Goal: Obtain resource: Download file/media

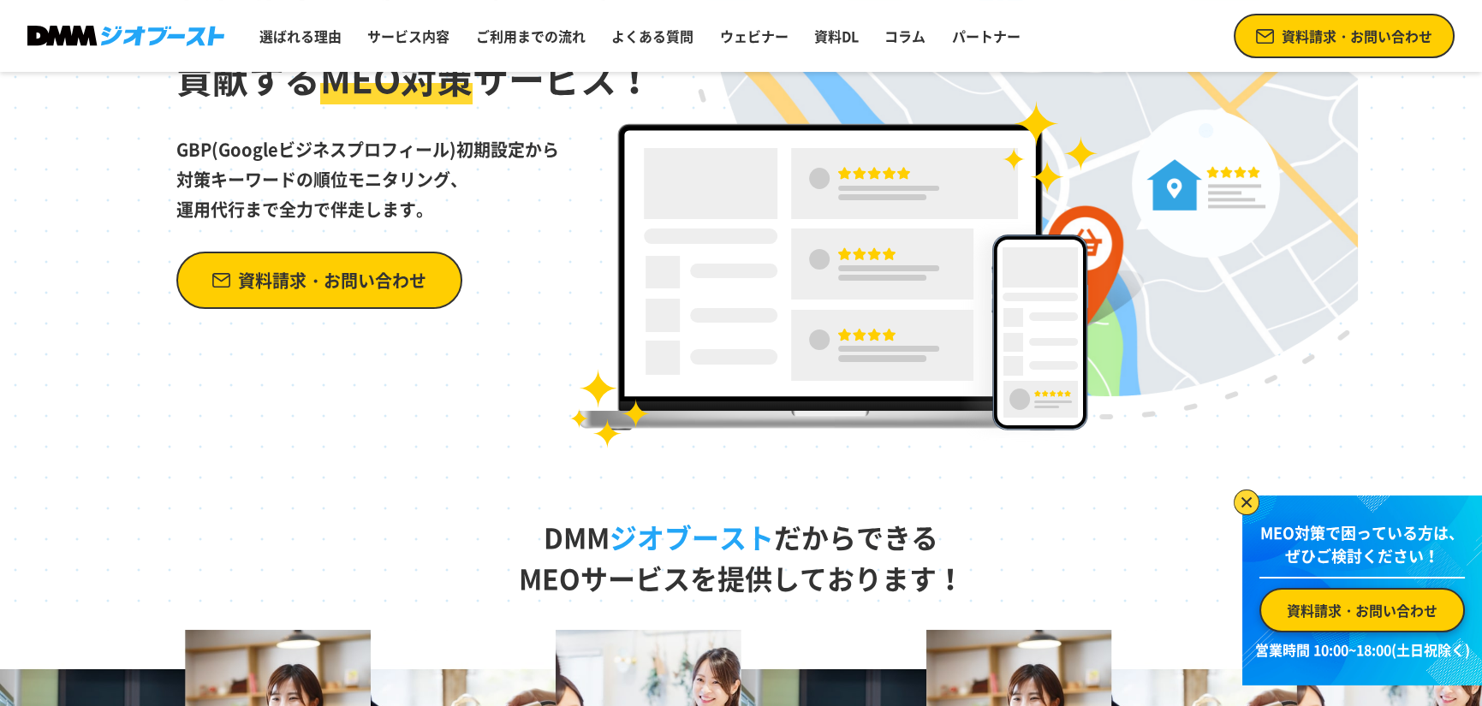
click at [1245, 490] on img at bounding box center [1247, 503] width 26 height 26
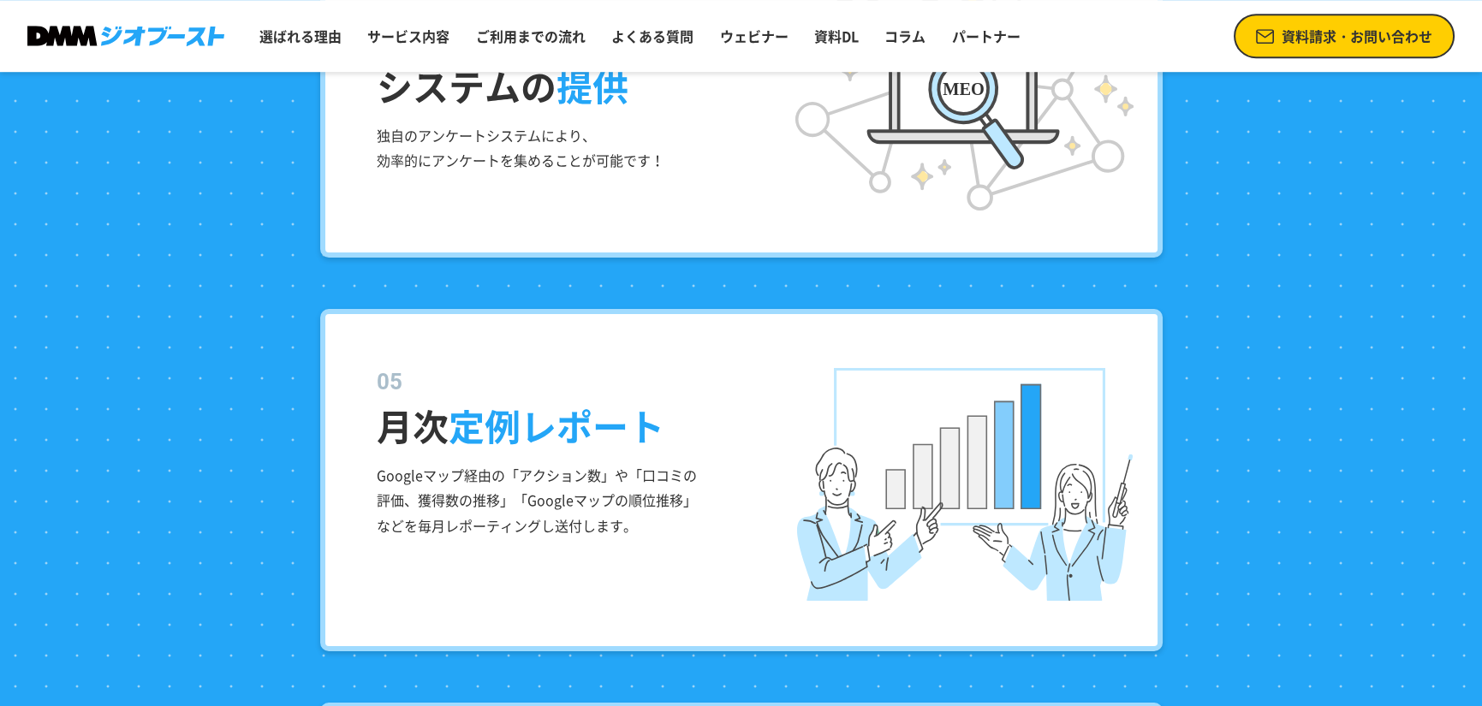
scroll to position [3510, 0]
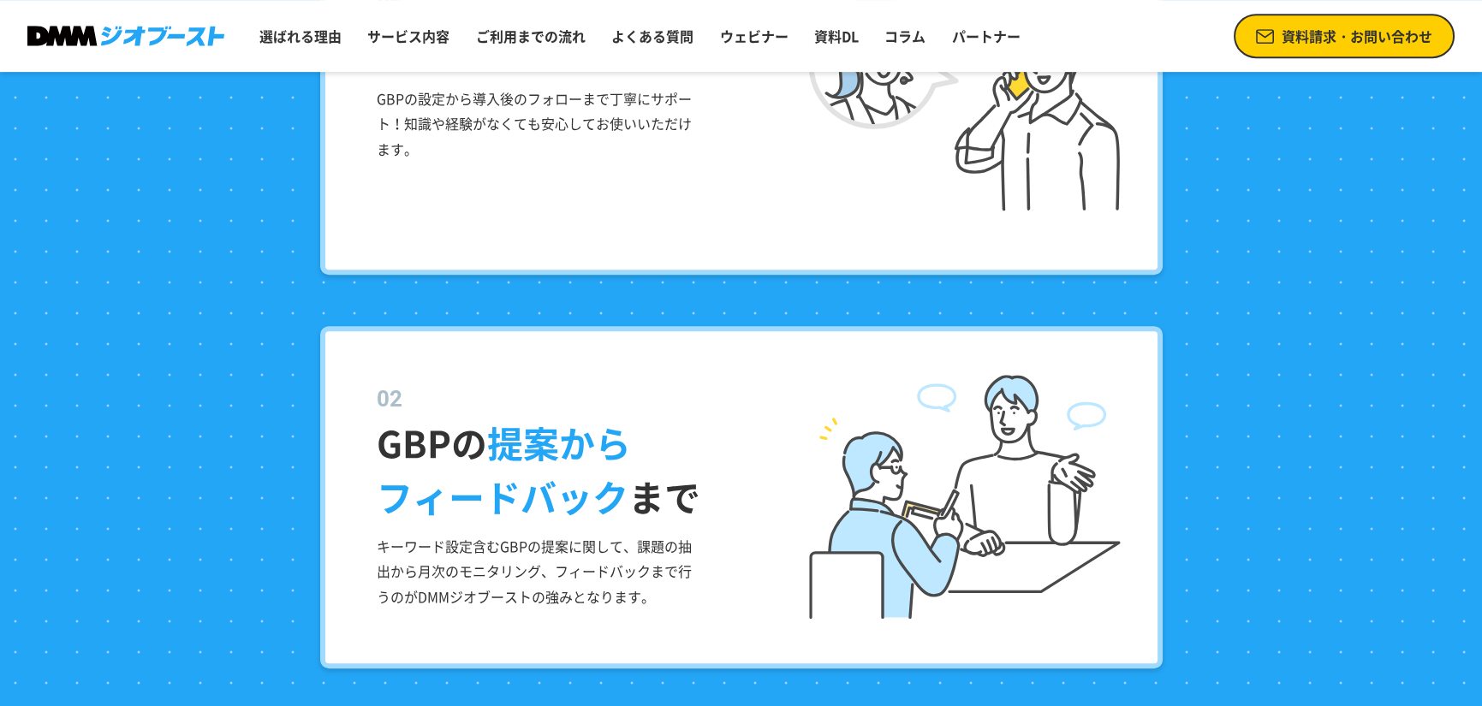
drag, startPoint x: 539, startPoint y: 71, endPoint x: 529, endPoint y: 68, distance: 10.8
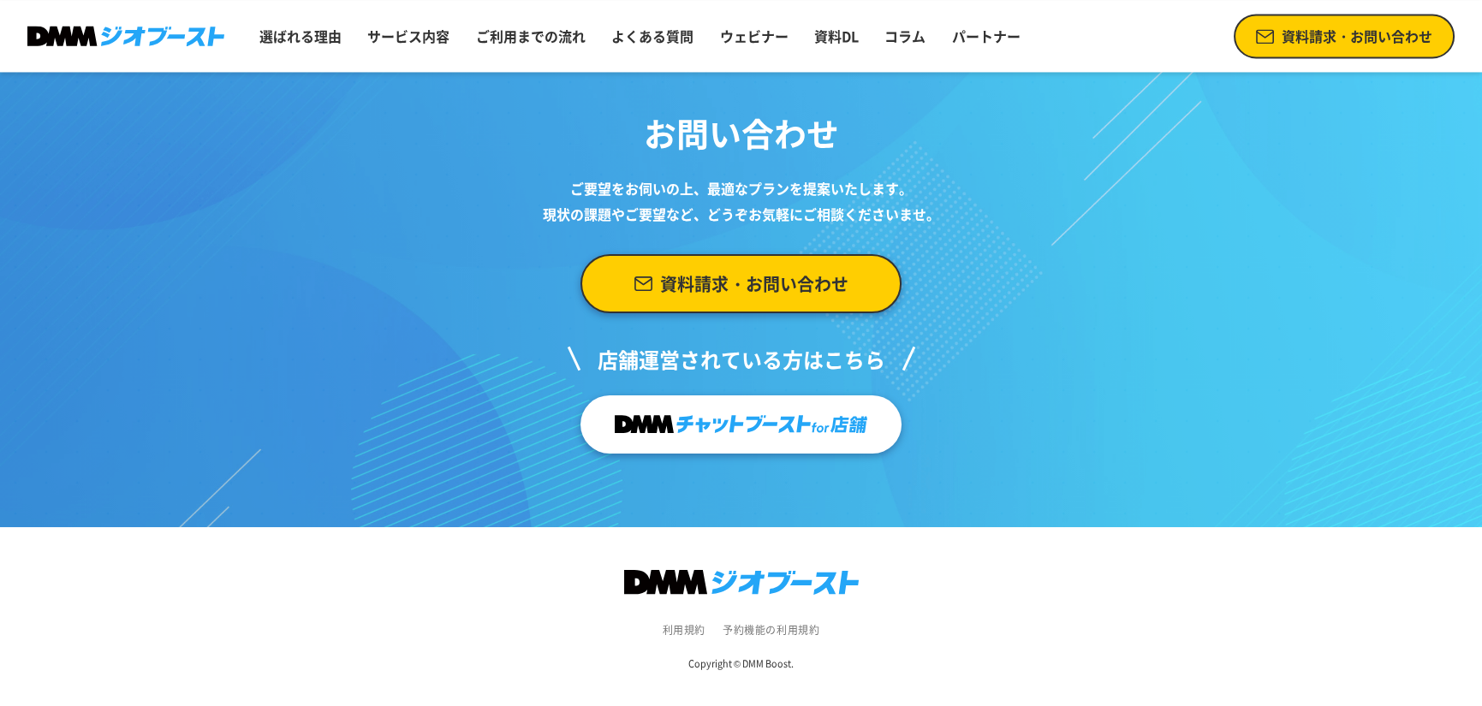
scroll to position [7081, 0]
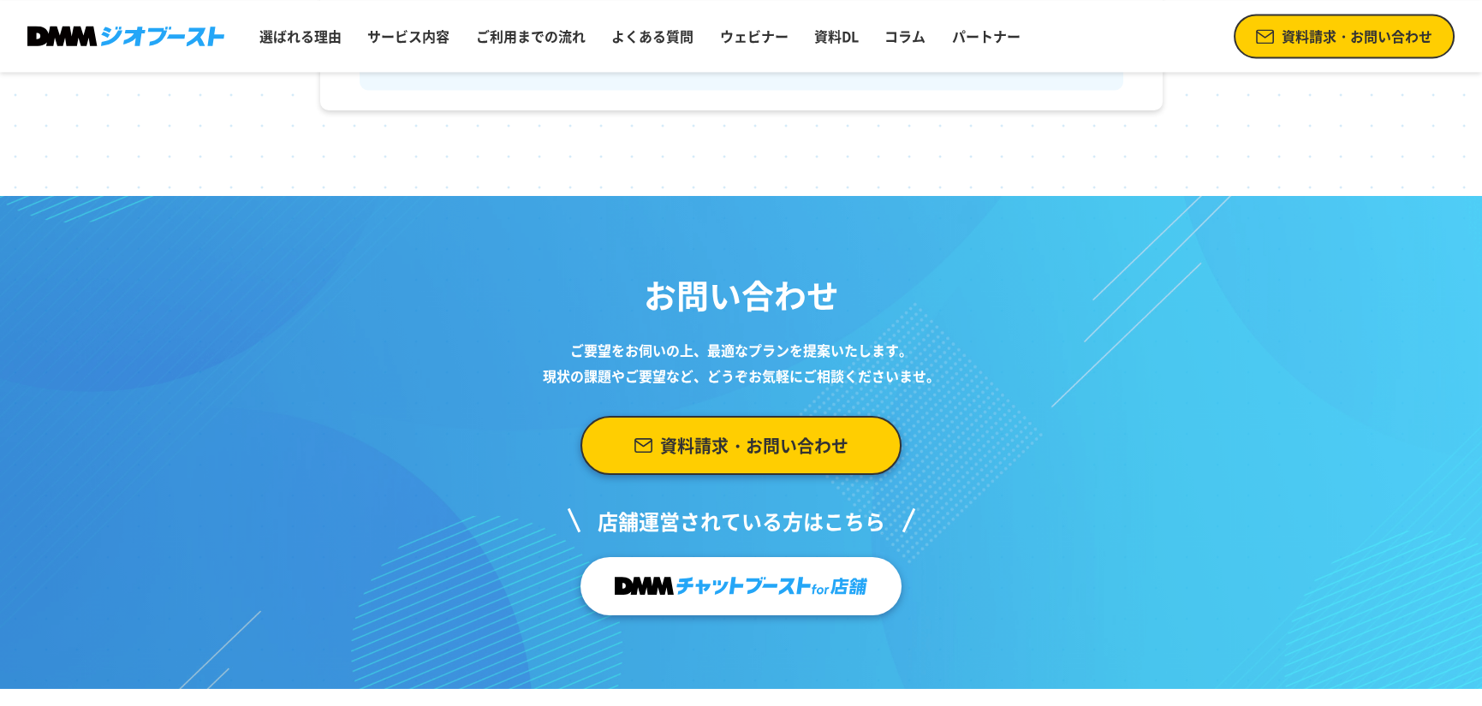
drag, startPoint x: 585, startPoint y: 419, endPoint x: 594, endPoint y: 419, distance: 9.4
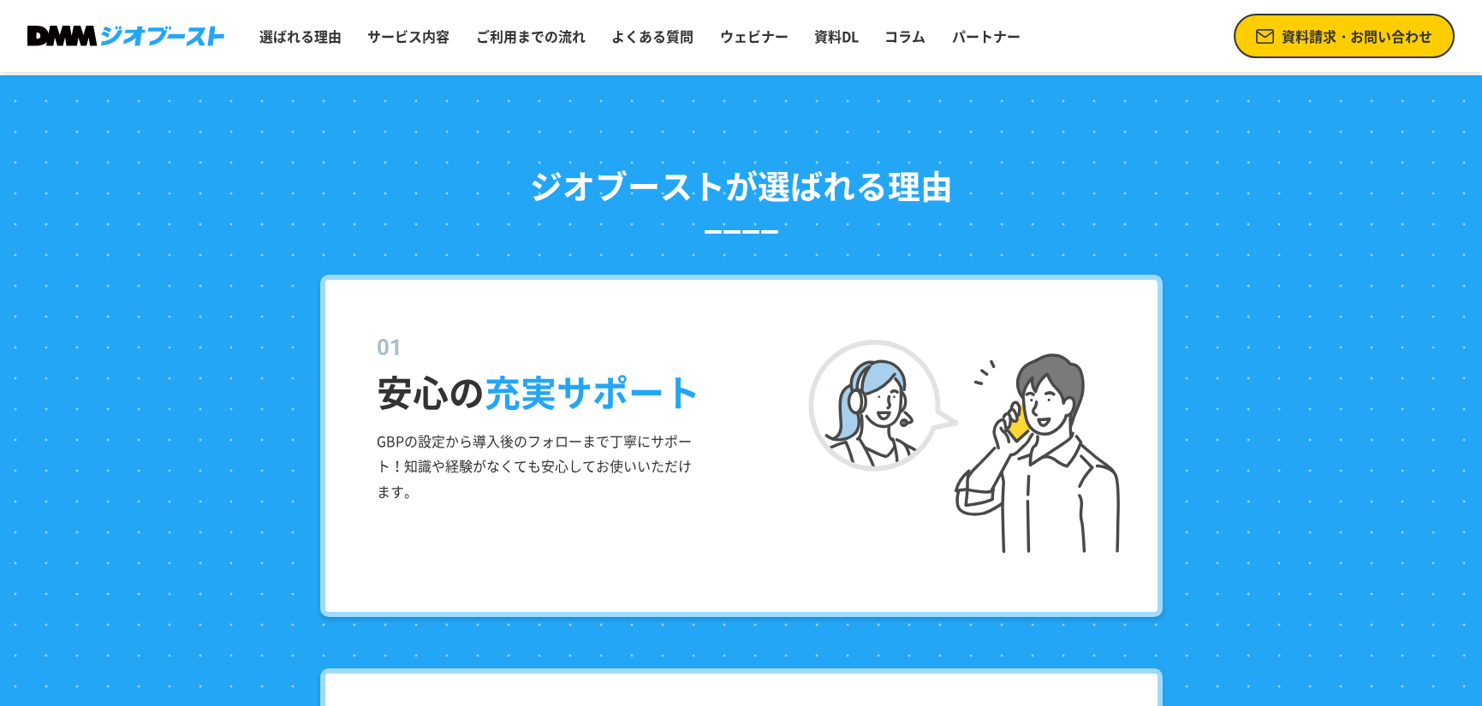
scroll to position [1370, 0]
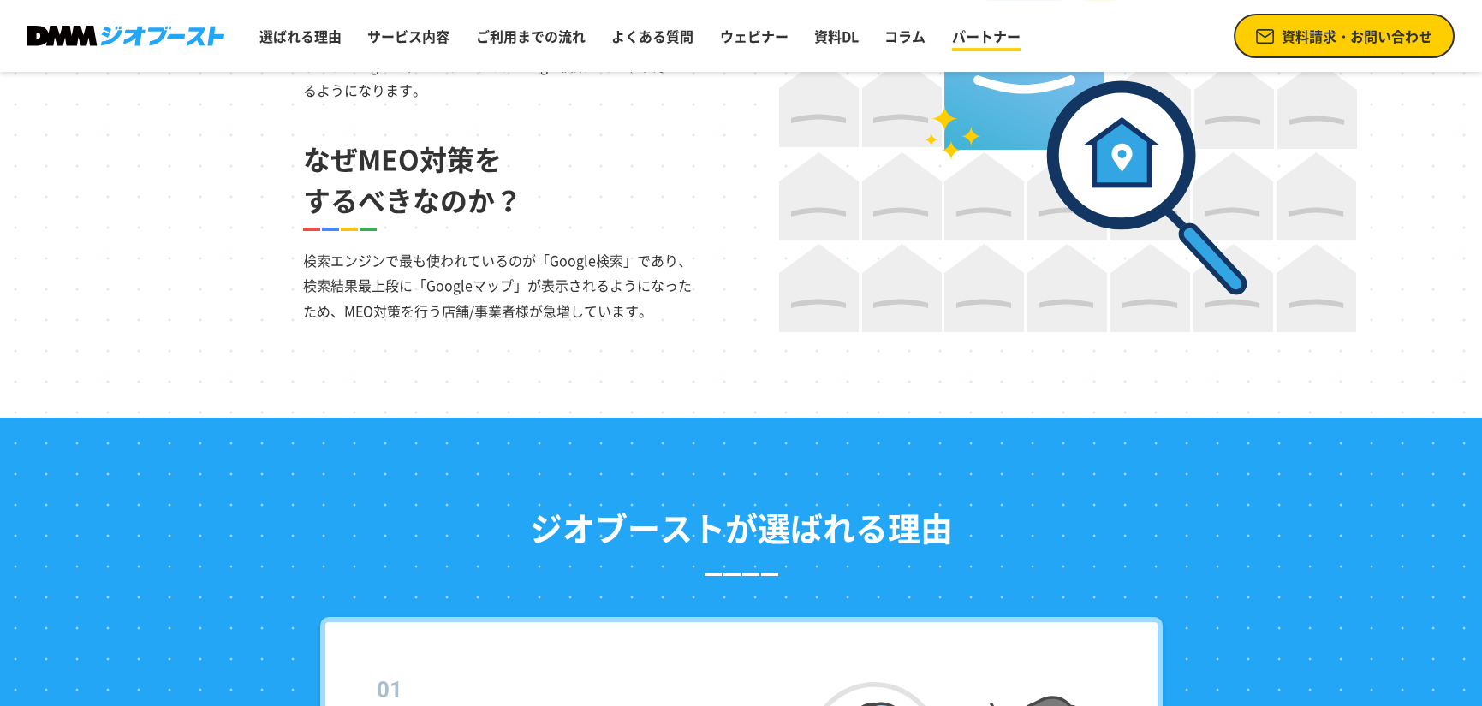
click at [991, 47] on link "パートナー" at bounding box center [986, 36] width 82 height 34
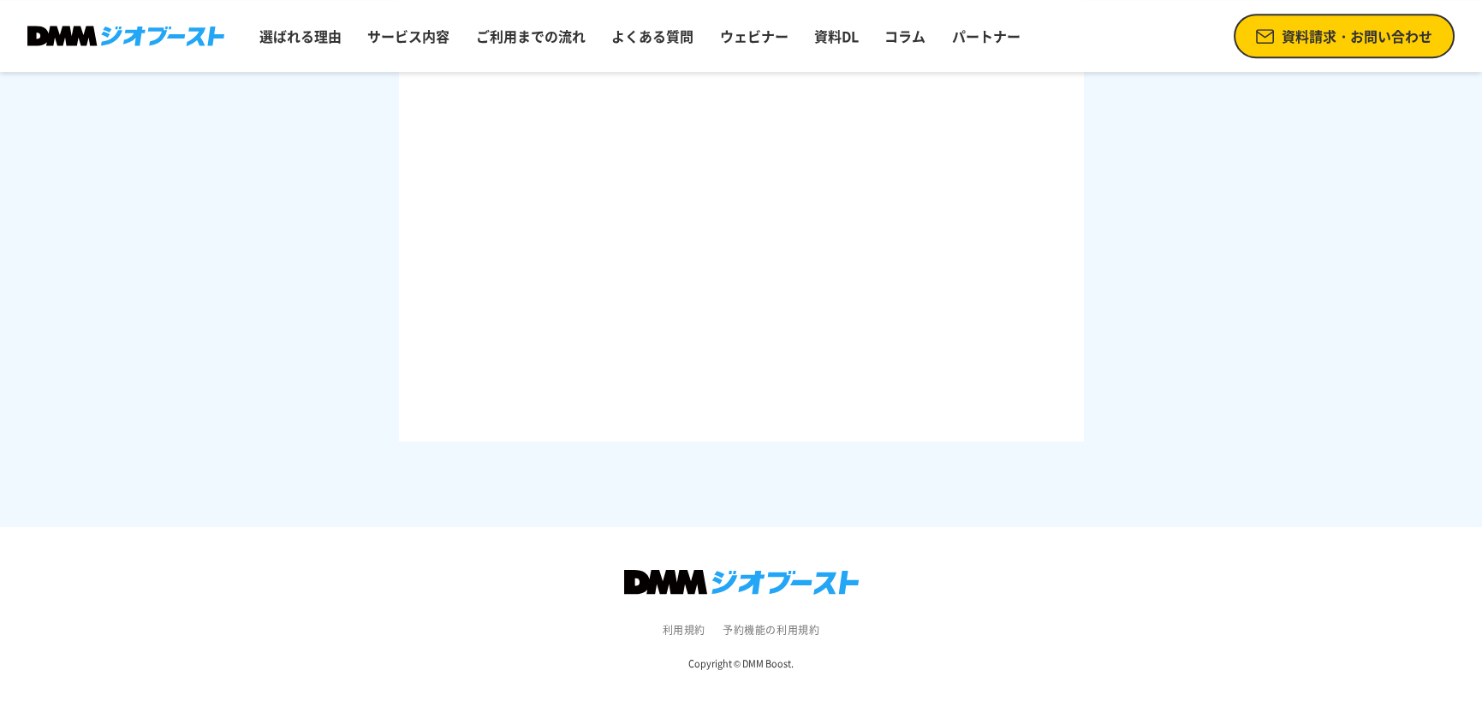
scroll to position [2862, 0]
click at [857, 39] on link "資料DL" at bounding box center [836, 36] width 58 height 34
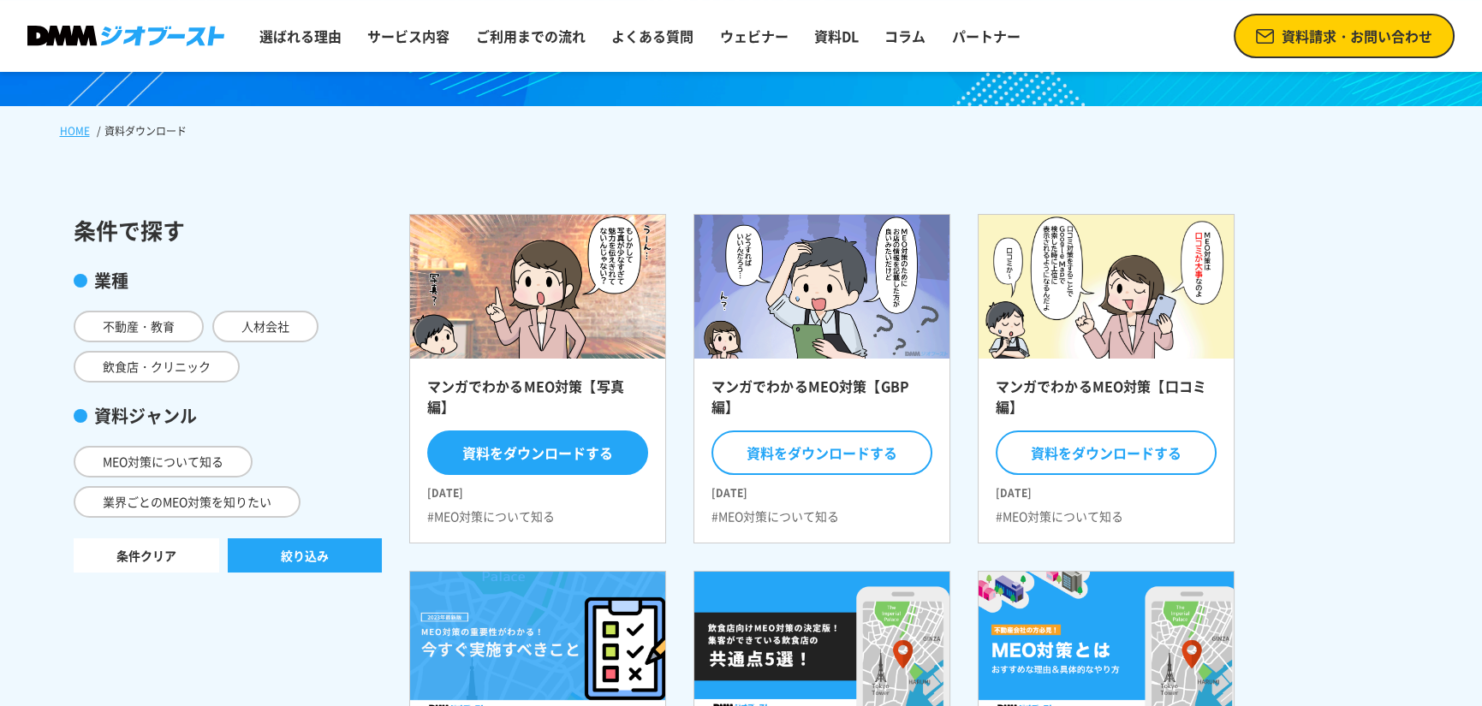
scroll to position [342, 0]
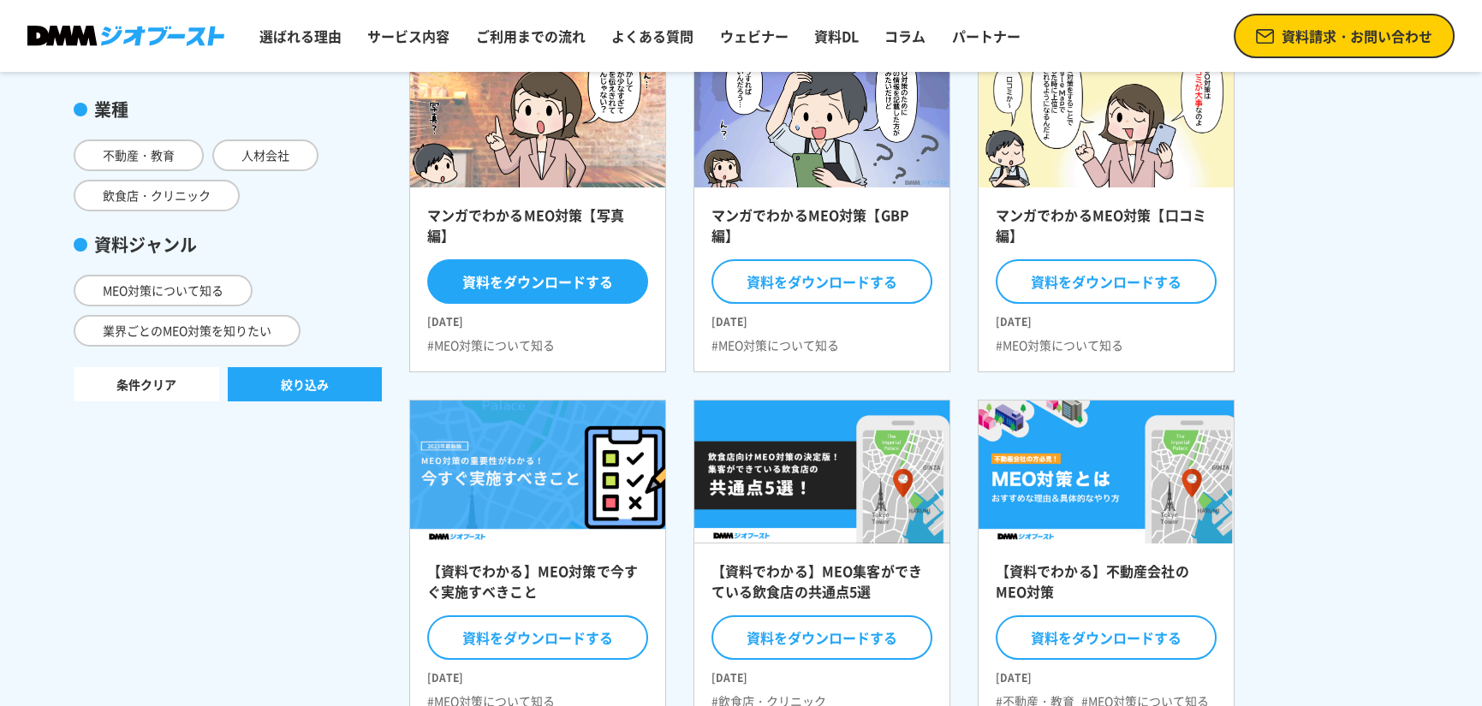
click at [609, 298] on button "資料をダウンロードする" at bounding box center [537, 281] width 221 height 45
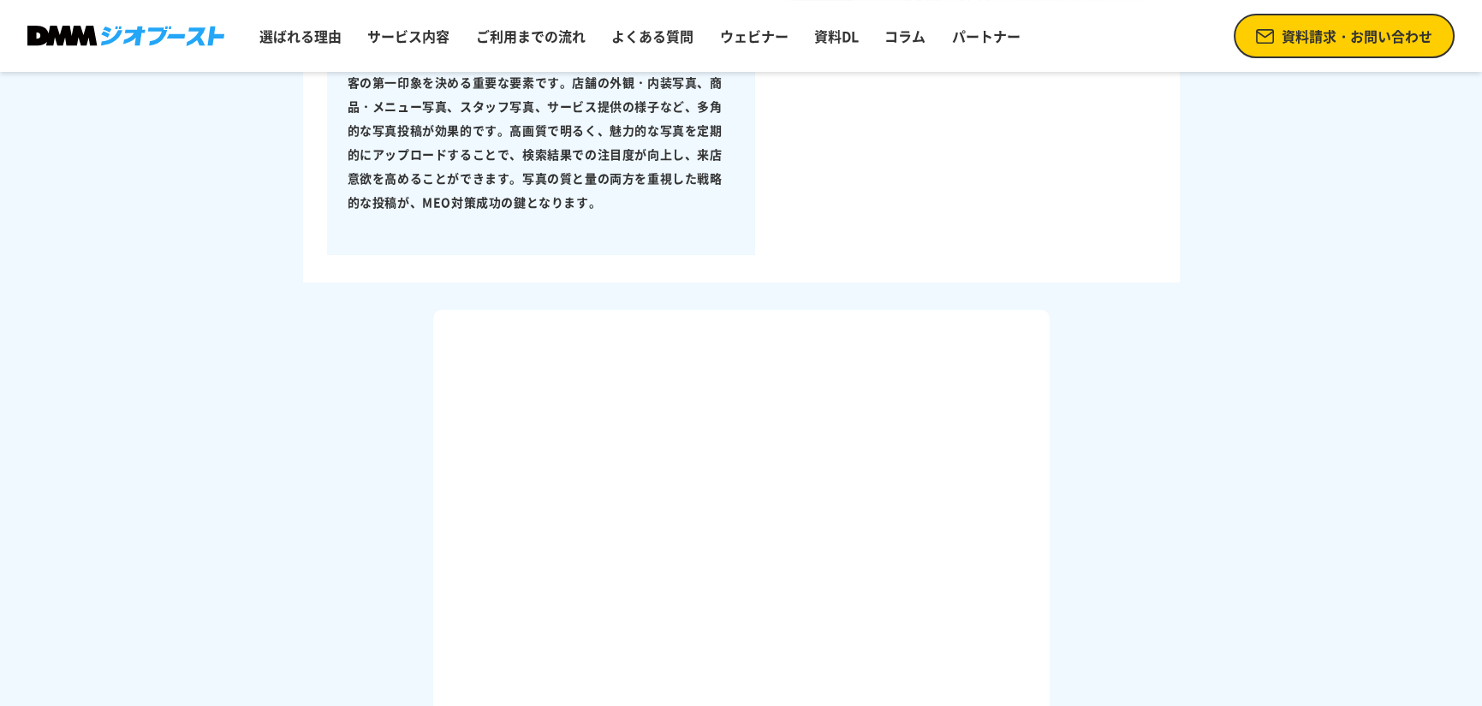
scroll to position [171, 0]
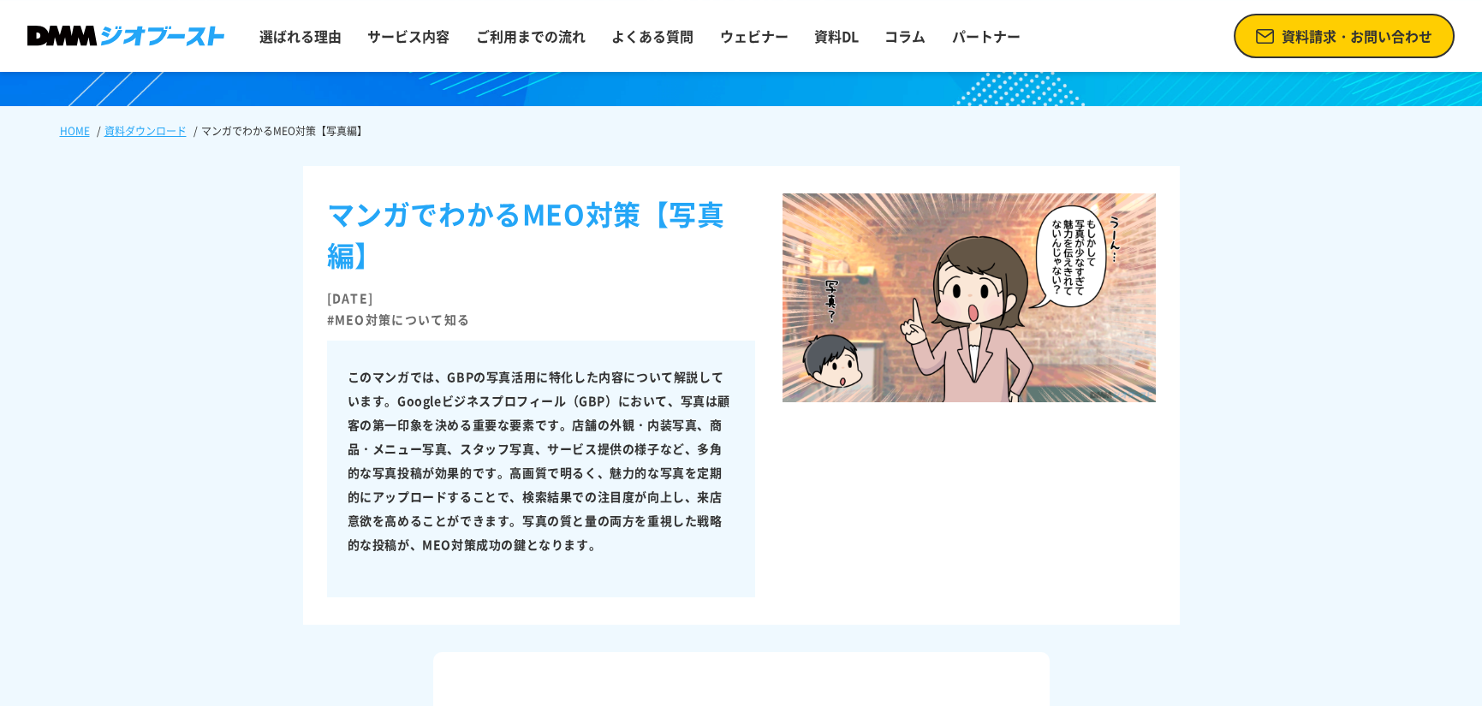
click at [187, 123] on link "資料ダウンロード" at bounding box center [145, 130] width 82 height 15
drag, startPoint x: 562, startPoint y: 229, endPoint x: 704, endPoint y: 238, distance: 142.4
click at [704, 238] on h1 "マンガでわかるMEO対策【写真編】" at bounding box center [541, 241] width 428 height 96
copy h1 "MEO対策"
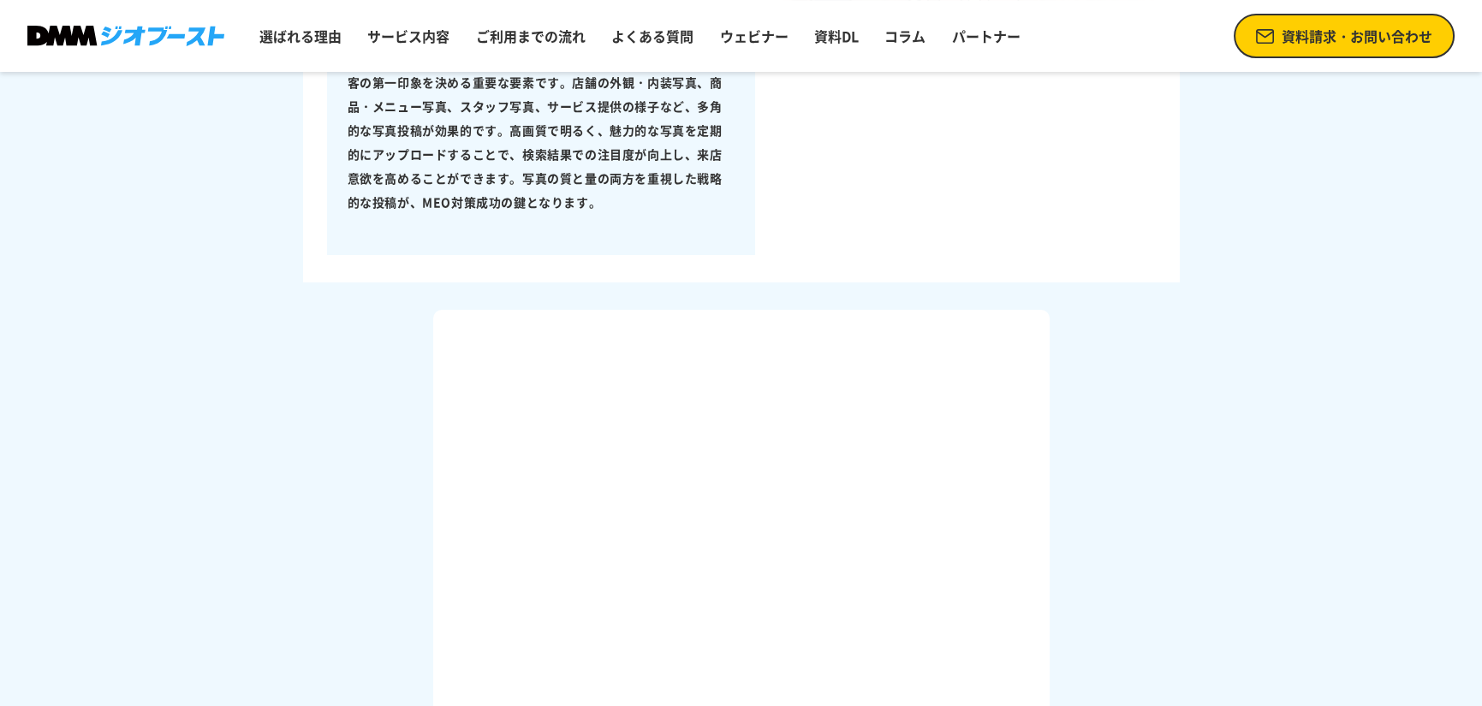
scroll to position [770, 0]
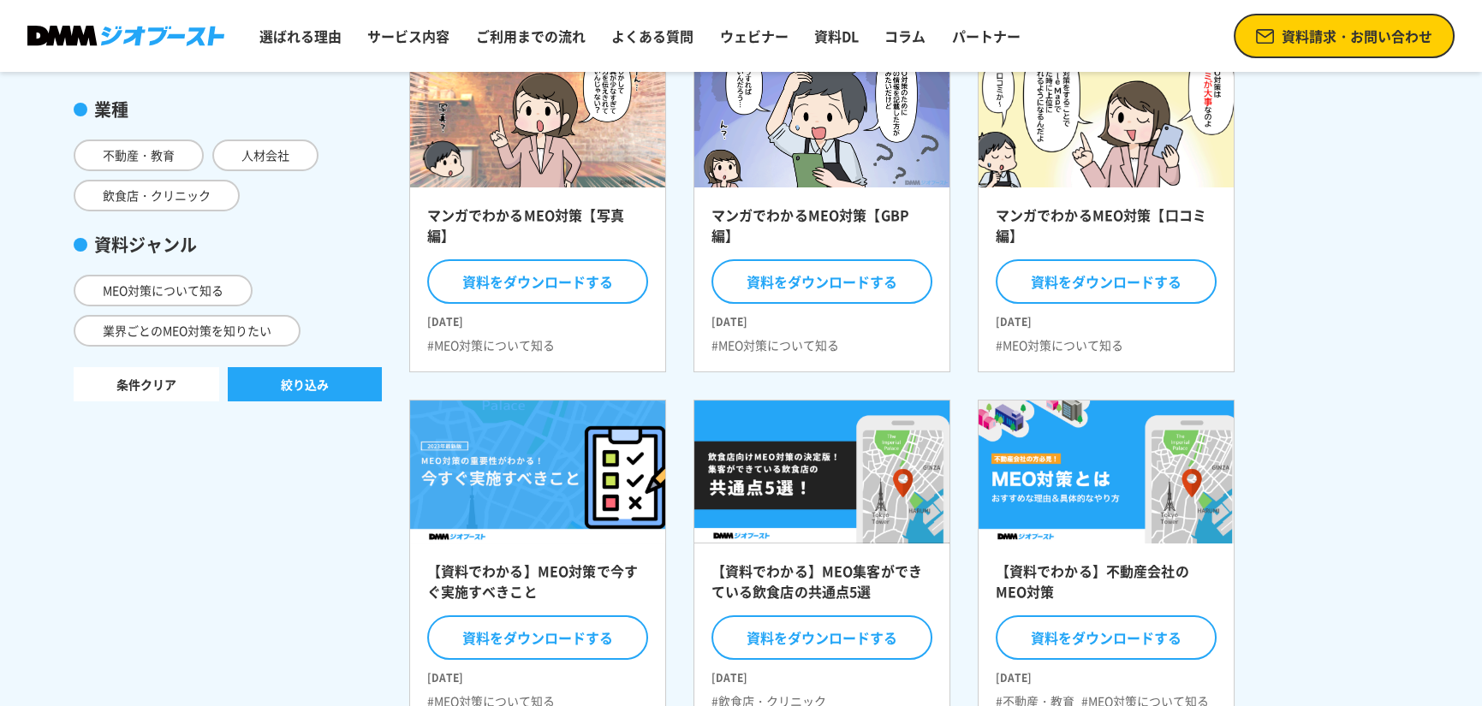
scroll to position [257, 0]
